Goal: Information Seeking & Learning: Learn about a topic

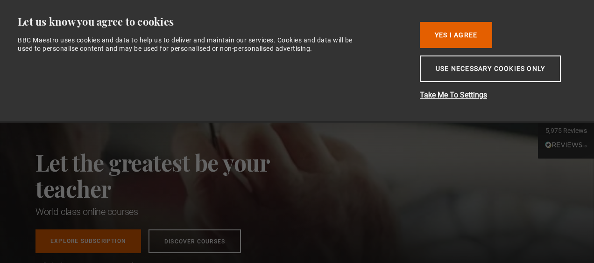
click at [210, 241] on p "Sign up to get free learning inspiration every month and 10% off your first ord…" at bounding box center [206, 243] width 258 height 11
click at [462, 36] on button "Yes I Agree" at bounding box center [456, 35] width 72 height 26
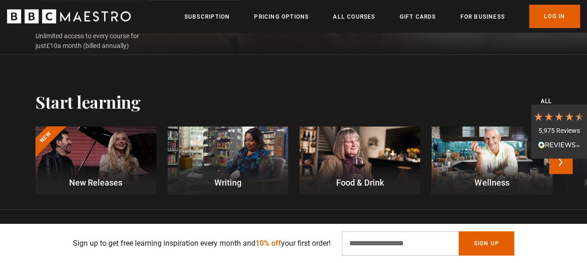
scroll to position [233, 0]
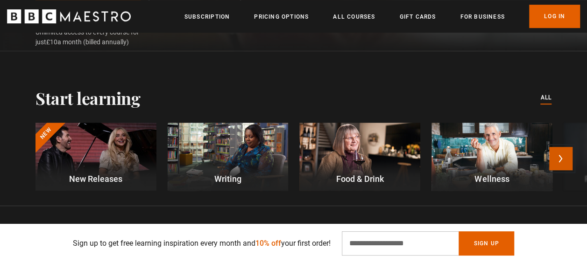
click at [564, 154] on button "Next" at bounding box center [560, 158] width 23 height 23
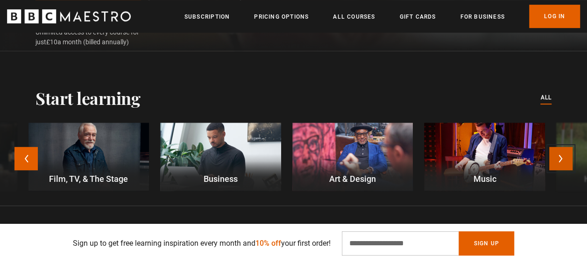
scroll to position [0, 235]
click at [564, 154] on button "Next" at bounding box center [560, 158] width 23 height 23
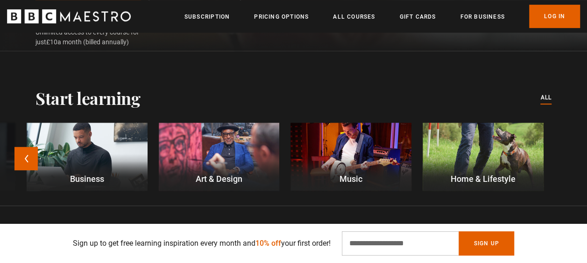
click at [497, 156] on div at bounding box center [483, 157] width 121 height 68
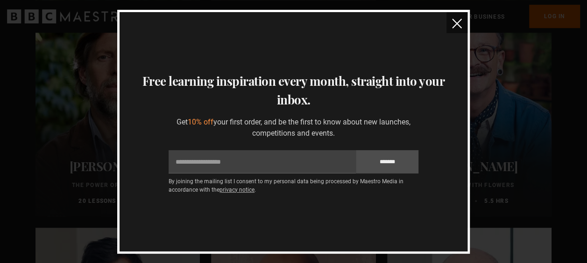
scroll to position [327, 0]
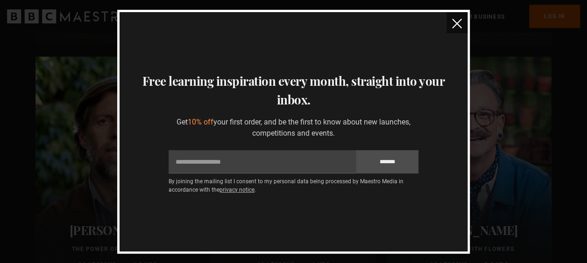
click at [458, 19] on img "close" at bounding box center [457, 24] width 10 height 10
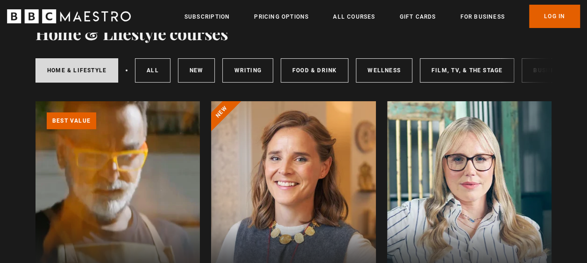
scroll to position [0, 0]
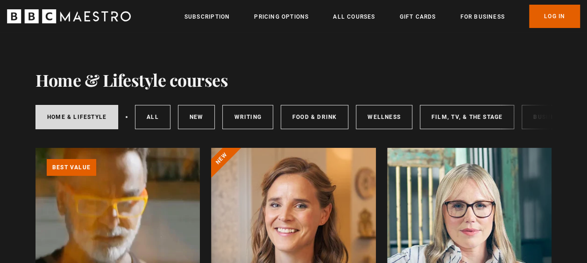
click at [362, 137] on div "Home & Lifestyle All courses New courses Writing Food & Drink Wellness Film, TV…" at bounding box center [293, 115] width 516 height 50
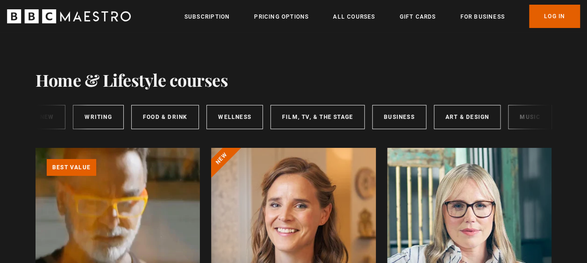
scroll to position [0, 151]
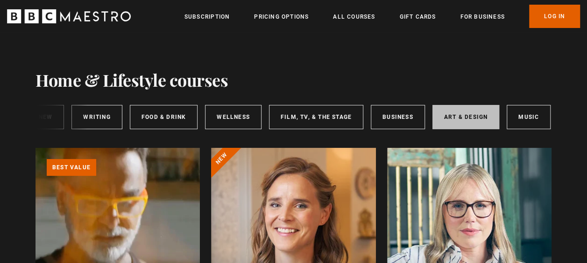
click at [451, 112] on link "Art & Design" at bounding box center [465, 117] width 67 height 24
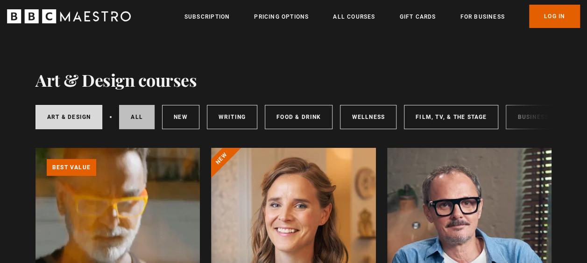
click at [134, 113] on link "All courses" at bounding box center [136, 117] width 35 height 24
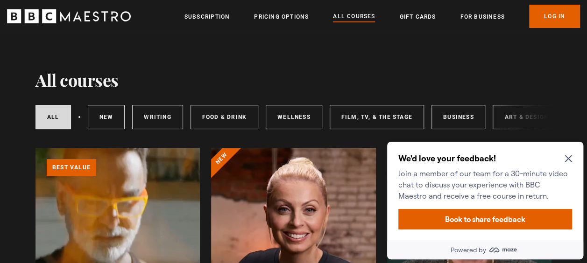
scroll to position [93, 0]
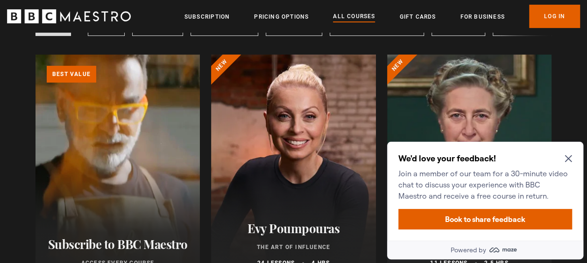
click at [570, 160] on icon "Close Maze Prompt" at bounding box center [568, 159] width 7 height 7
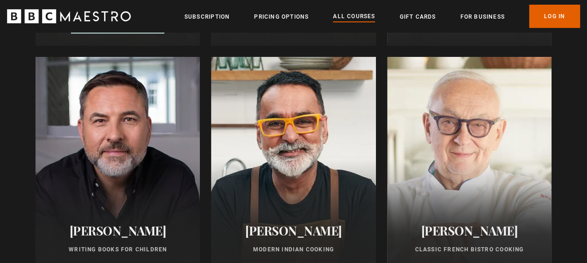
scroll to position [3162, 0]
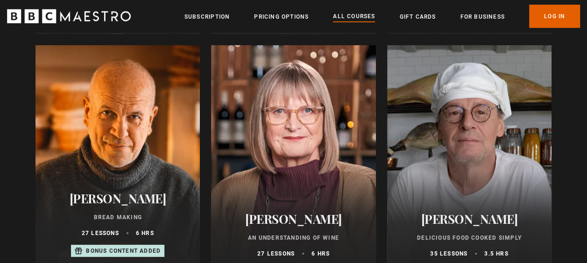
drag, startPoint x: 592, startPoint y: 177, endPoint x: 18, endPoint y: 103, distance: 579.2
